Goal: Transaction & Acquisition: Purchase product/service

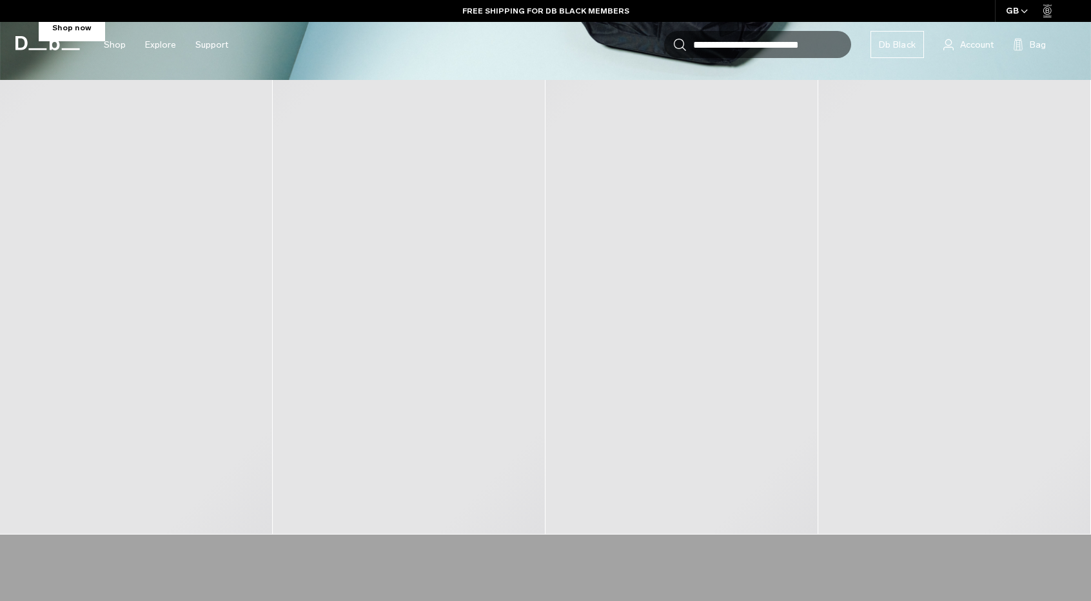
scroll to position [567, 0]
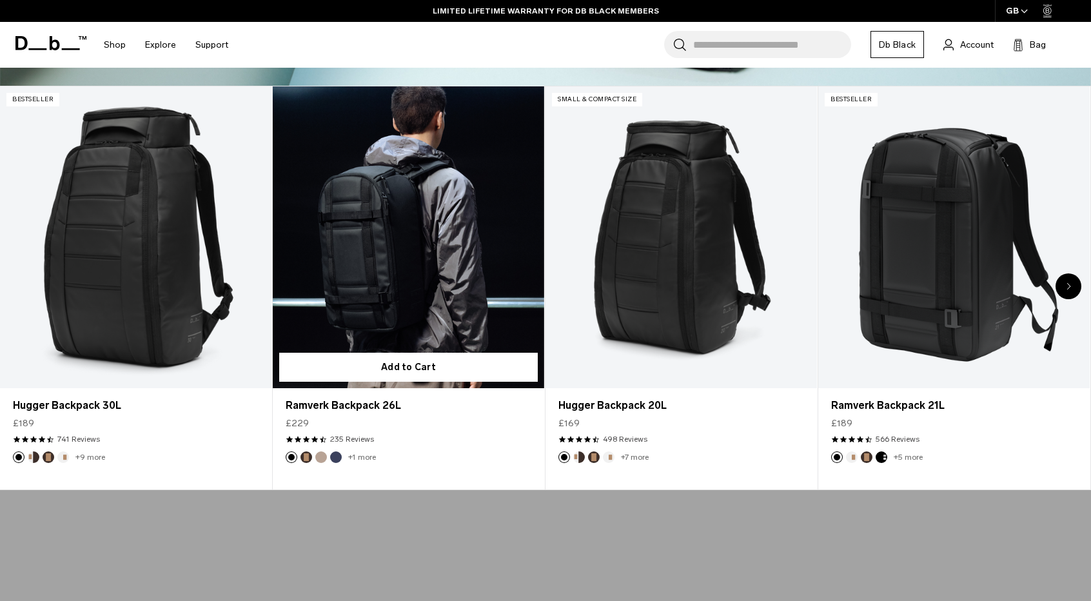
click at [352, 231] on link "Ramverk Backpack 26L" at bounding box center [408, 237] width 271 height 302
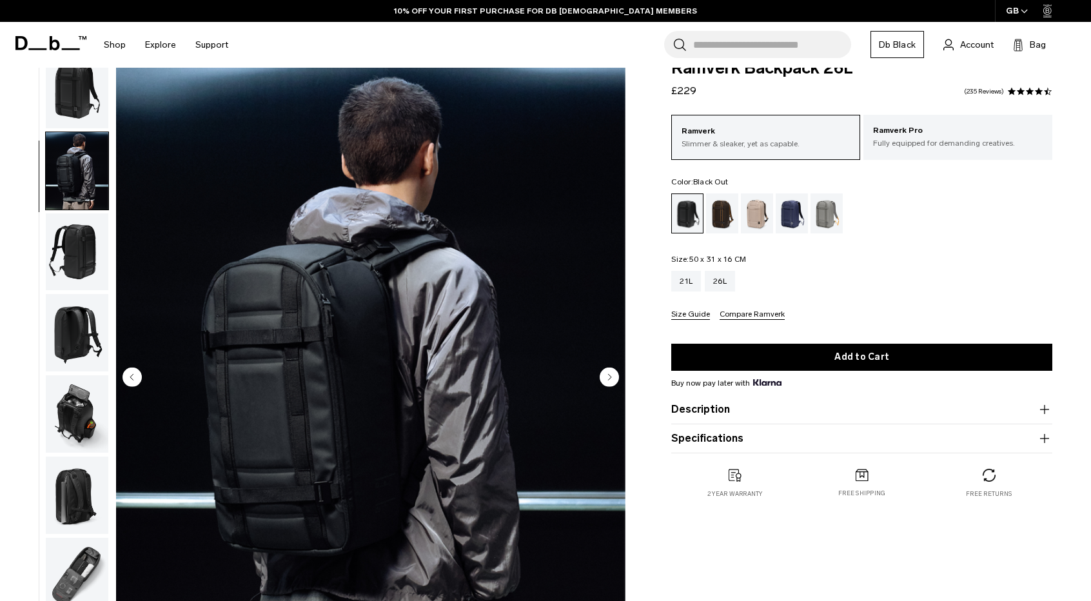
click at [75, 253] on img "button" at bounding box center [77, 251] width 63 height 77
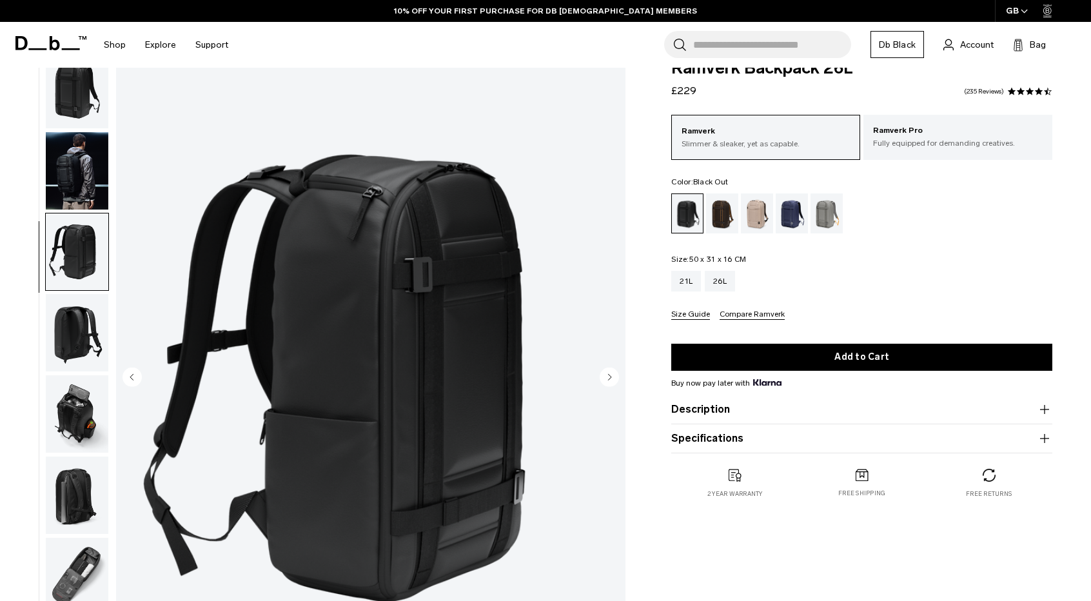
click at [86, 327] on img "button" at bounding box center [77, 332] width 63 height 77
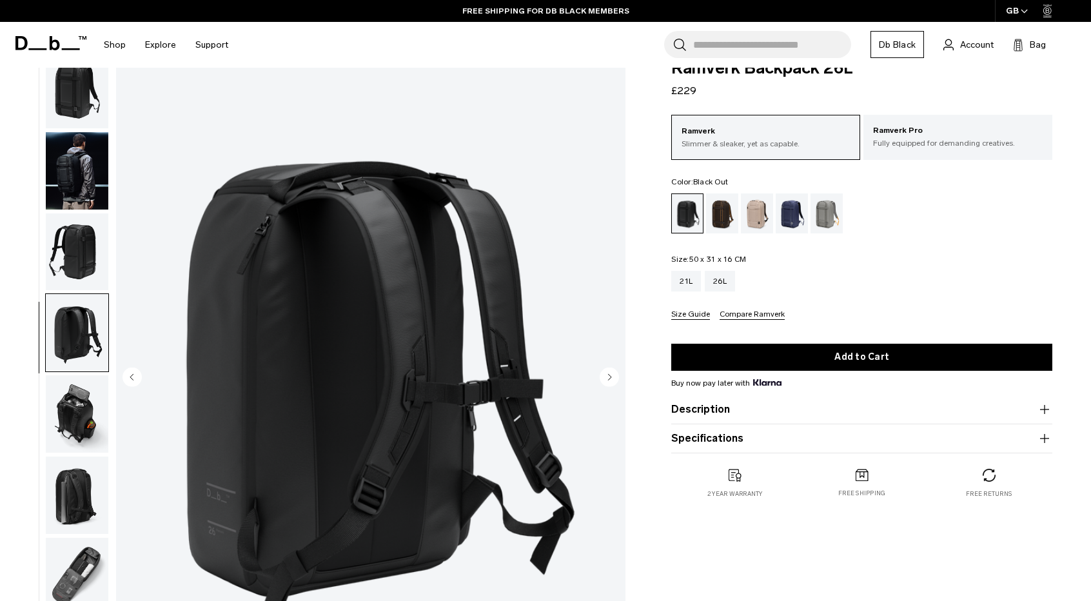
click at [88, 448] on img "button" at bounding box center [77, 413] width 63 height 77
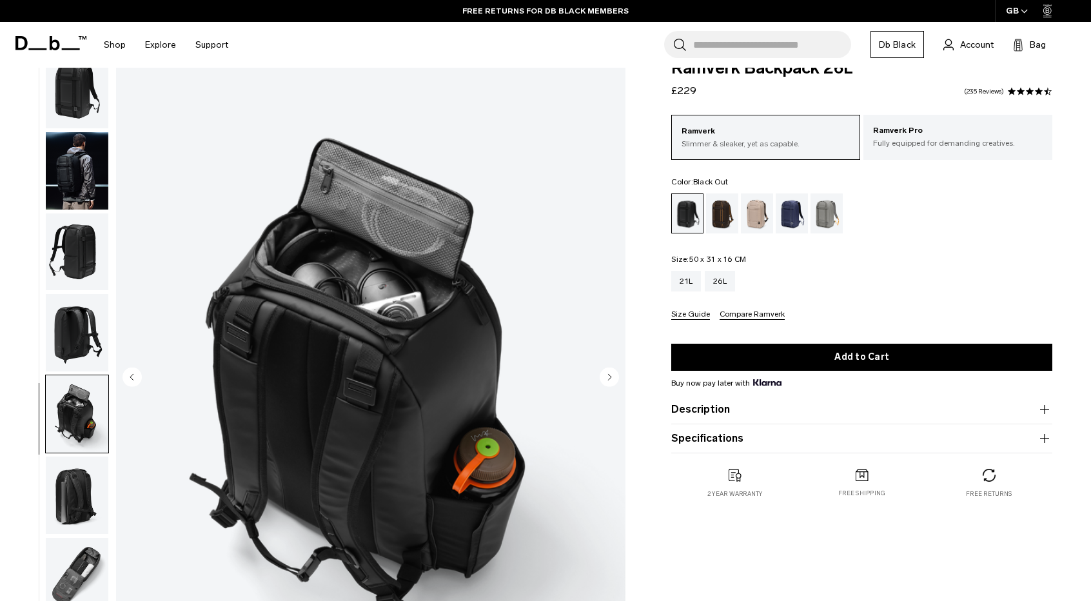
click at [73, 494] on img "button" at bounding box center [77, 494] width 63 height 77
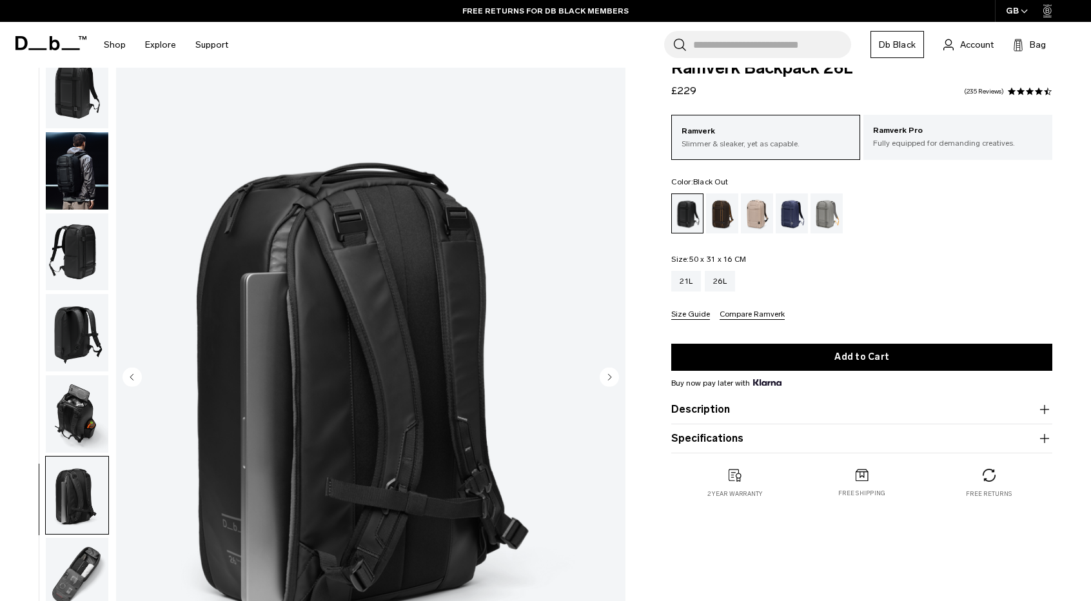
scroll to position [9, 0]
click at [81, 573] on img "button" at bounding box center [77, 576] width 63 height 77
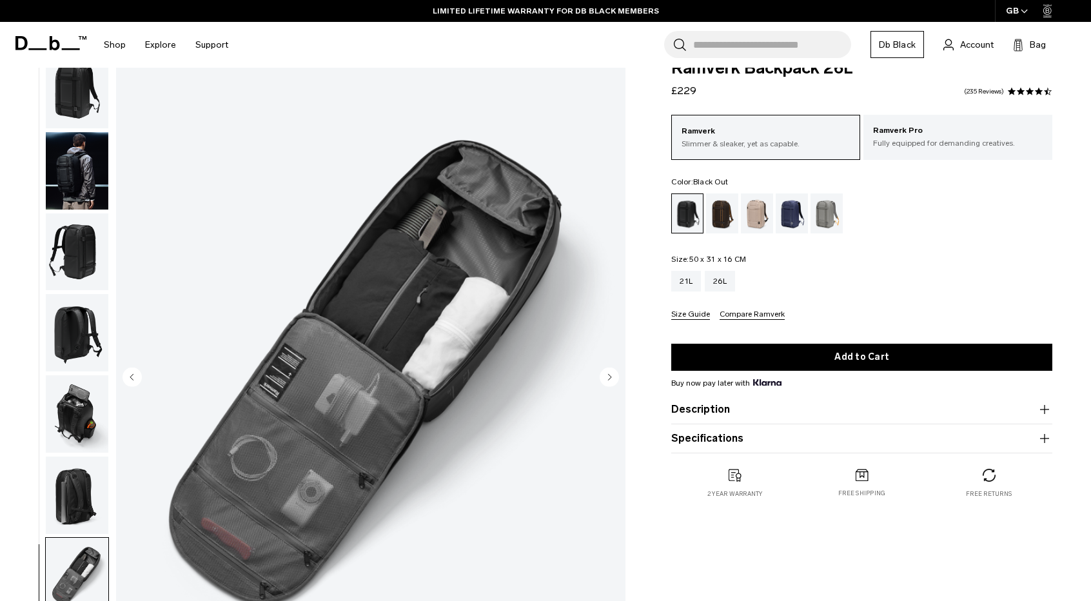
scroll to position [10, 0]
click at [605, 381] on circle "Next slide" at bounding box center [608, 376] width 19 height 19
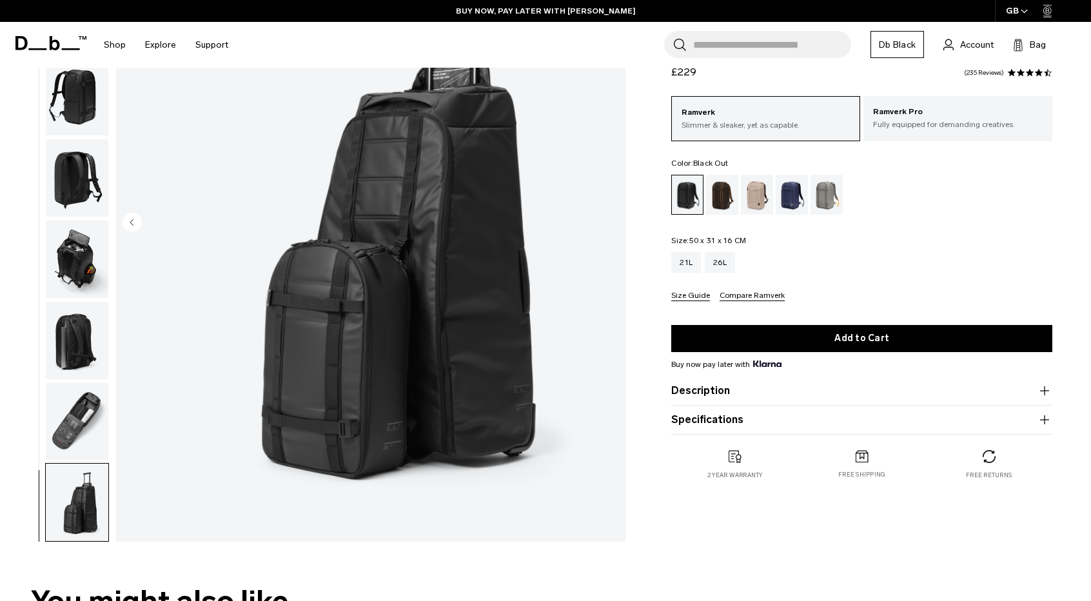
scroll to position [181, 0]
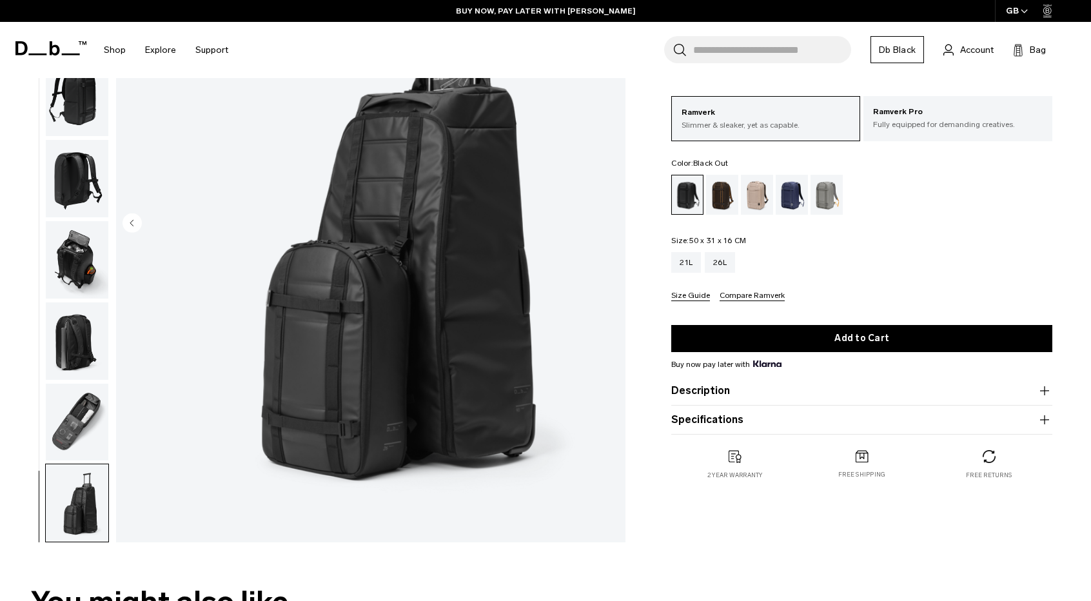
click at [132, 226] on circle "Previous slide" at bounding box center [131, 222] width 19 height 19
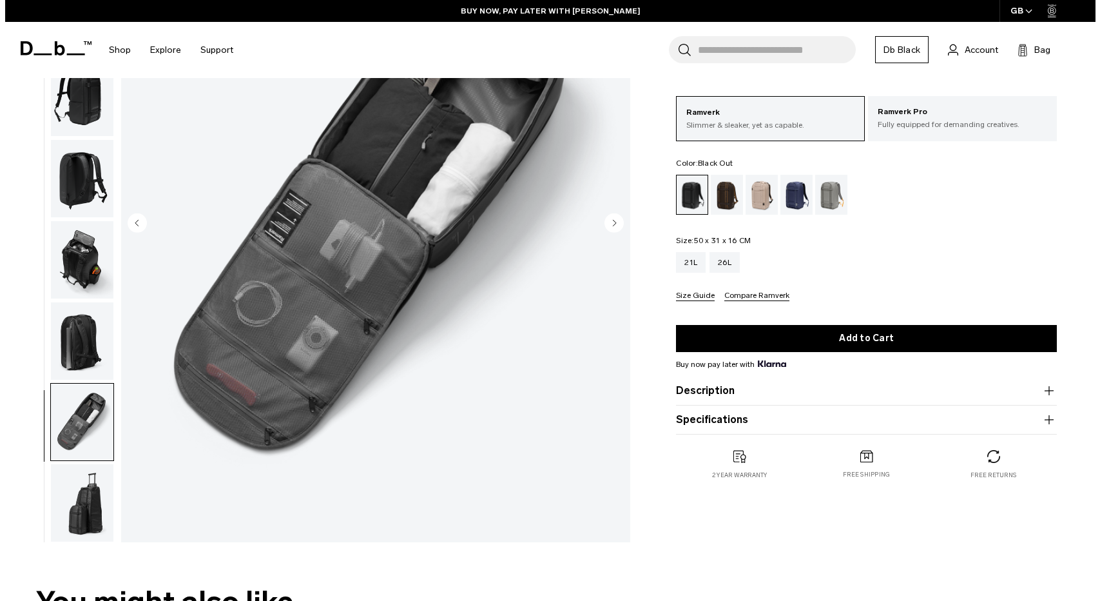
scroll to position [72, 0]
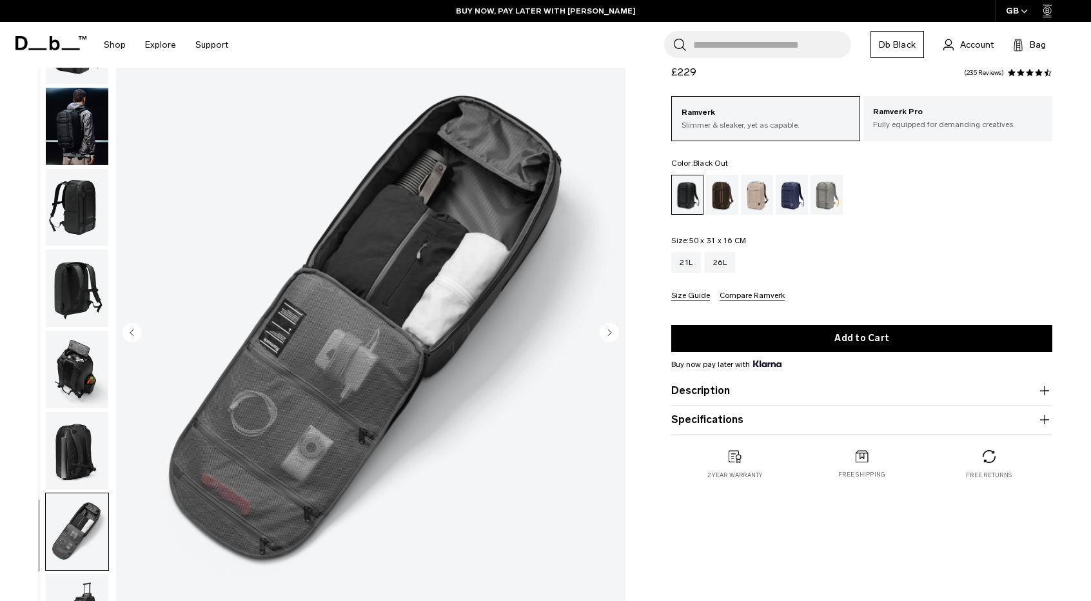
click at [610, 331] on icon "Next slide" at bounding box center [609, 332] width 3 height 6
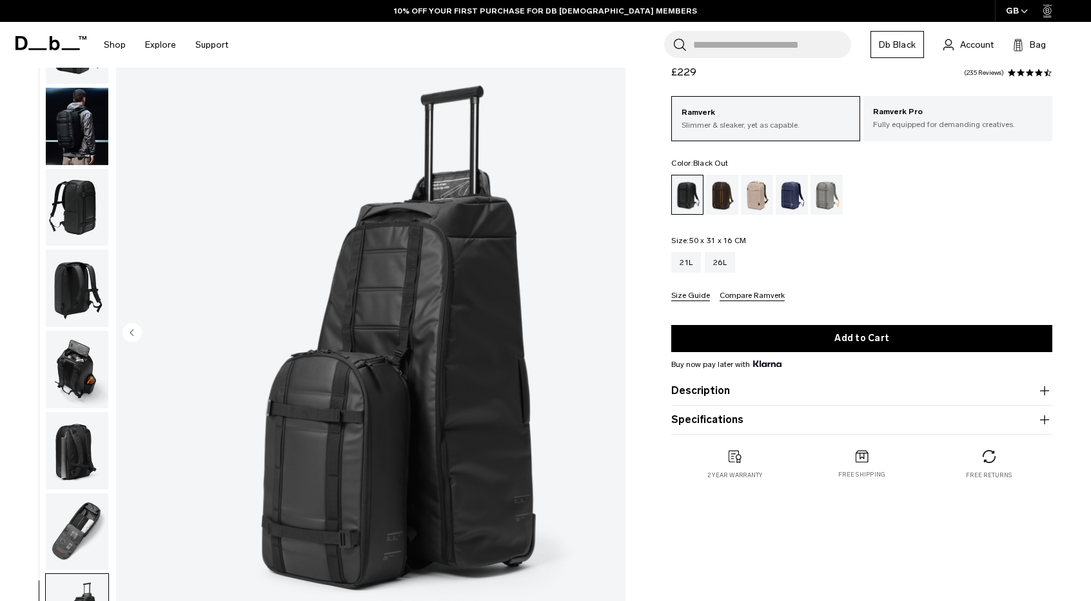
click at [610, 331] on img "8 / 8" at bounding box center [370, 333] width 509 height 636
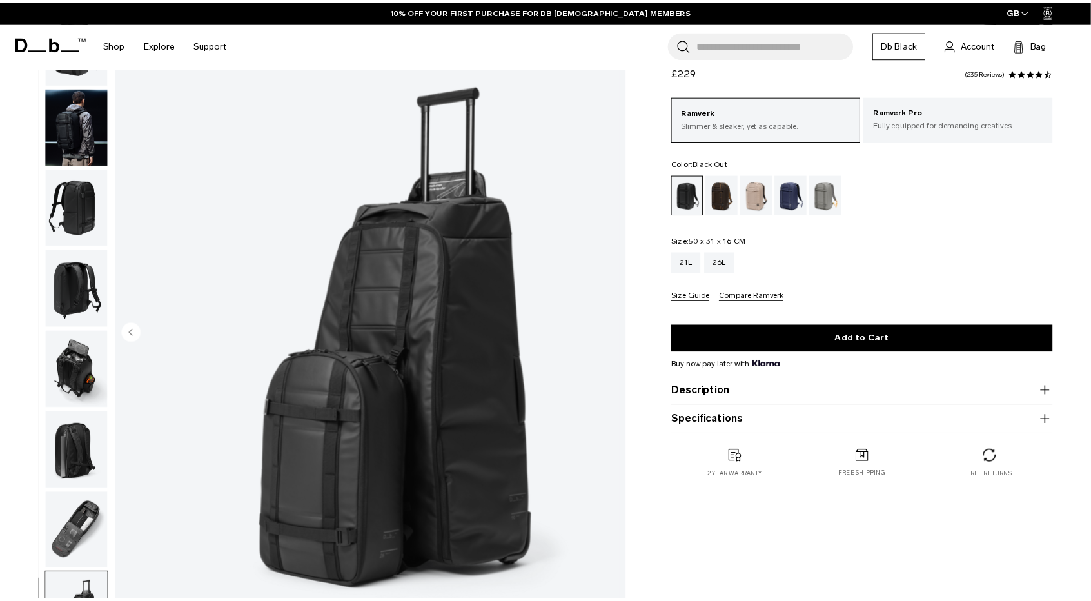
scroll to position [3, 0]
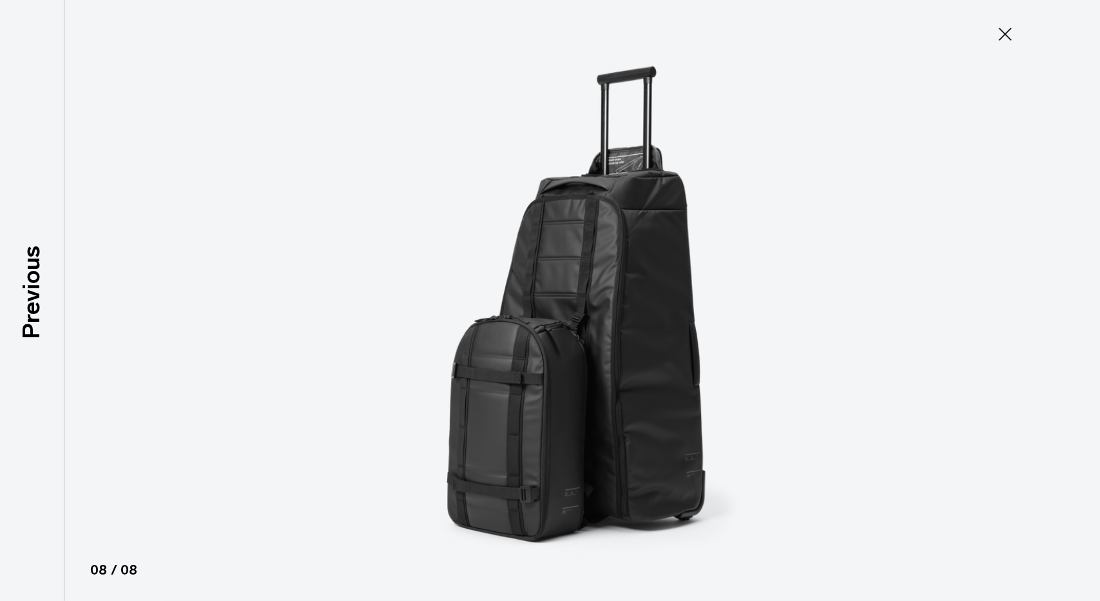
click at [1009, 32] on icon at bounding box center [1005, 34] width 21 height 21
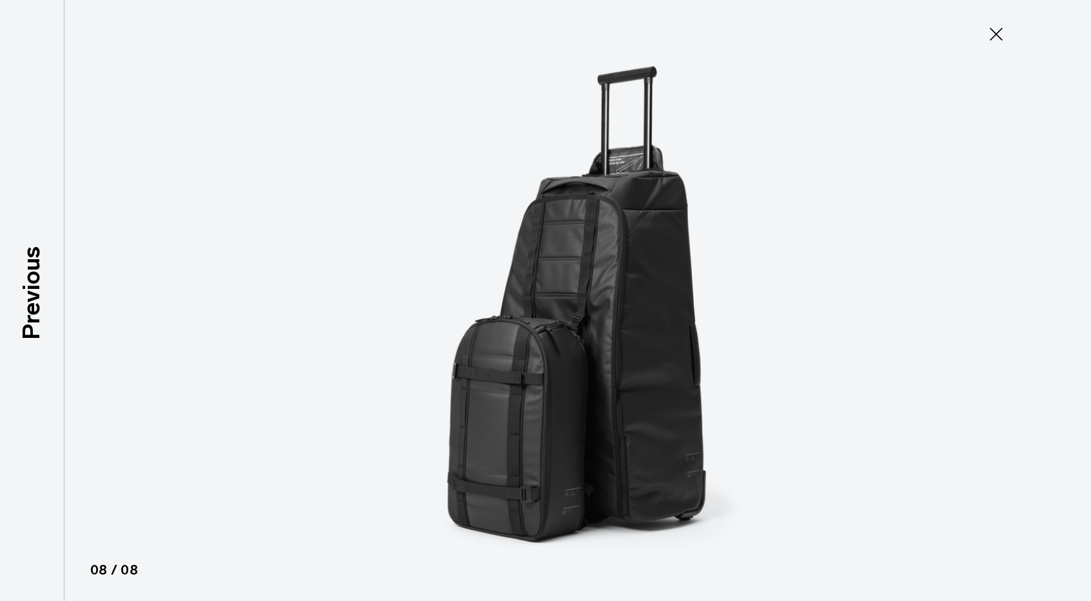
scroll to position [10, 0]
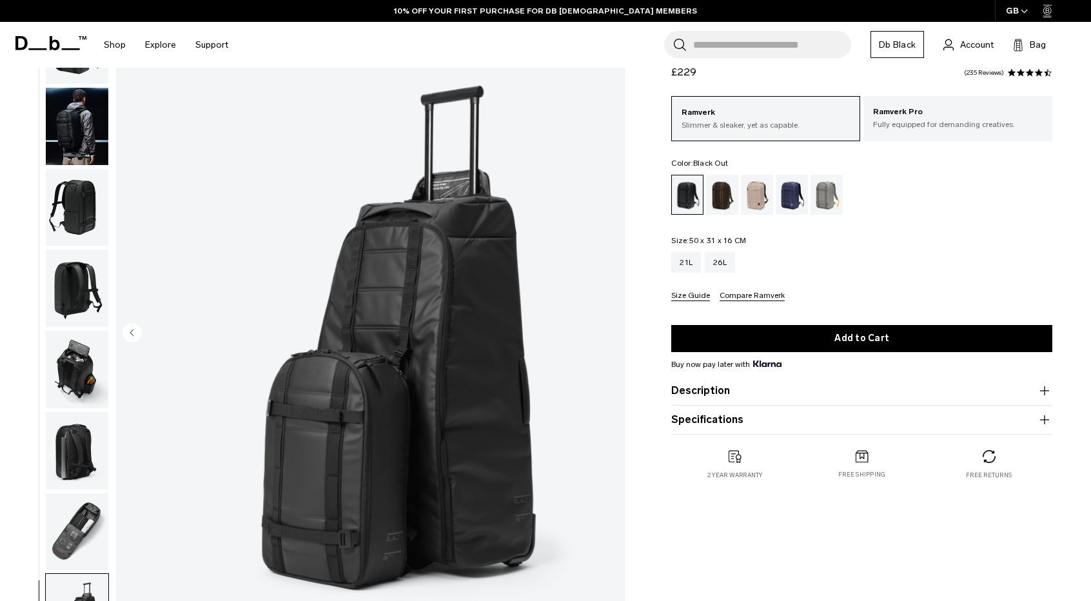
click at [75, 119] on img "button" at bounding box center [77, 126] width 63 height 77
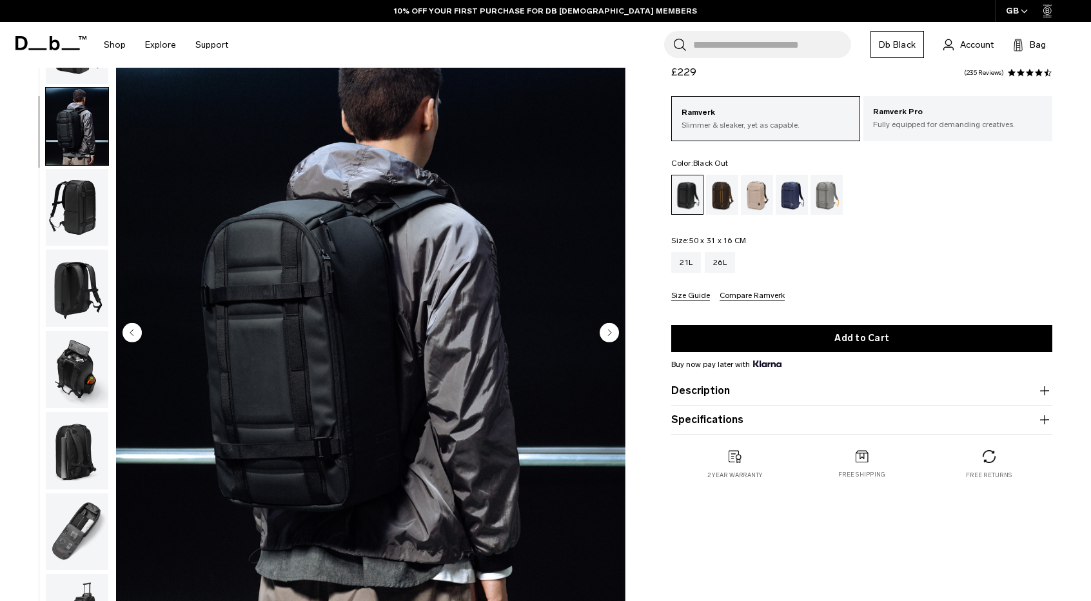
click at [72, 205] on img "button" at bounding box center [77, 207] width 63 height 77
